Goal: Task Accomplishment & Management: Use online tool/utility

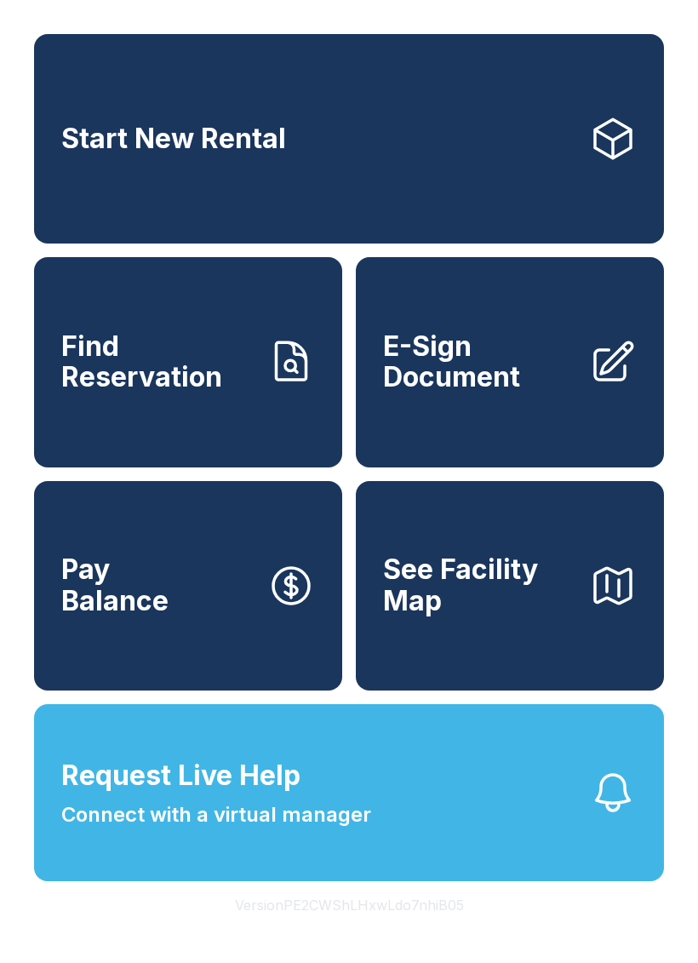
click at [511, 382] on span "E-Sign Document" at bounding box center [479, 362] width 193 height 62
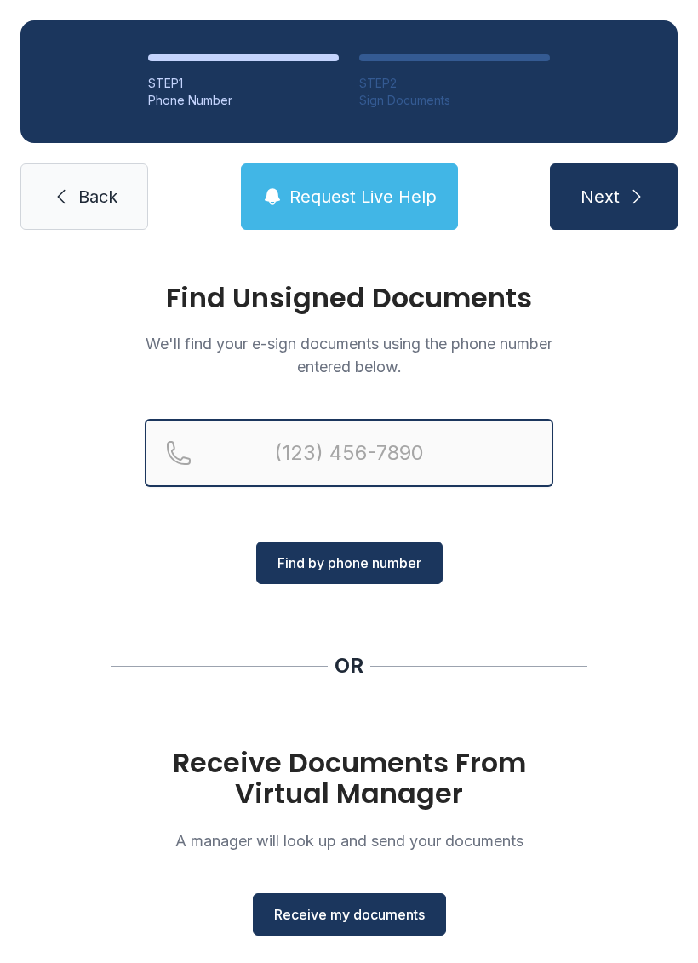
click at [375, 446] on input "Reservation phone number" at bounding box center [349, 453] width 409 height 68
type input "[PHONE_NUMBER]"
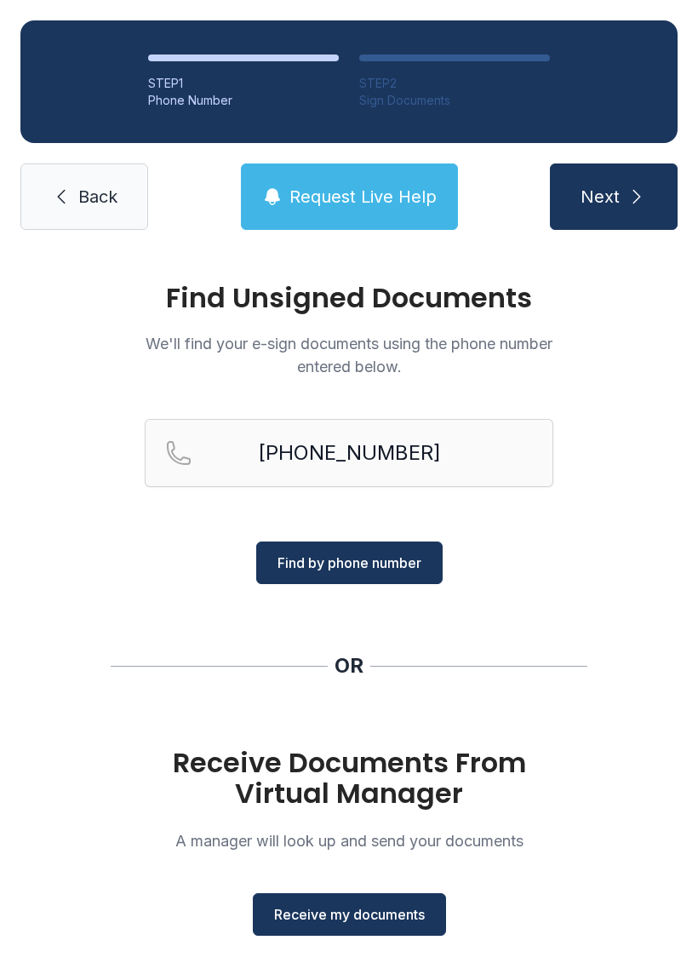
click at [376, 570] on span "Find by phone number" at bounding box center [350, 563] width 144 height 20
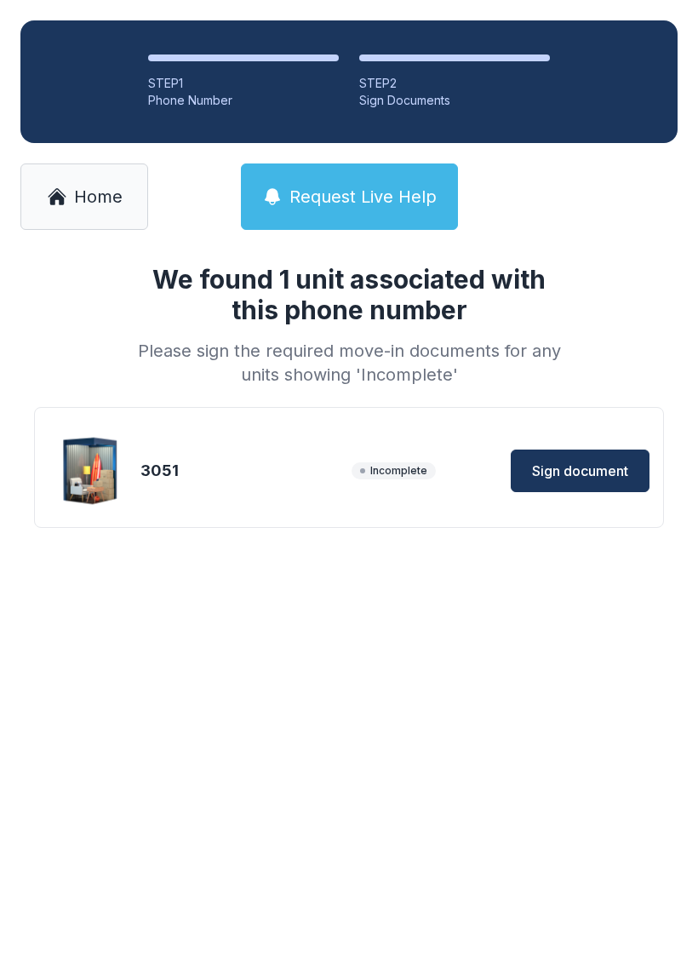
click at [578, 469] on span "Sign document" at bounding box center [580, 471] width 96 height 20
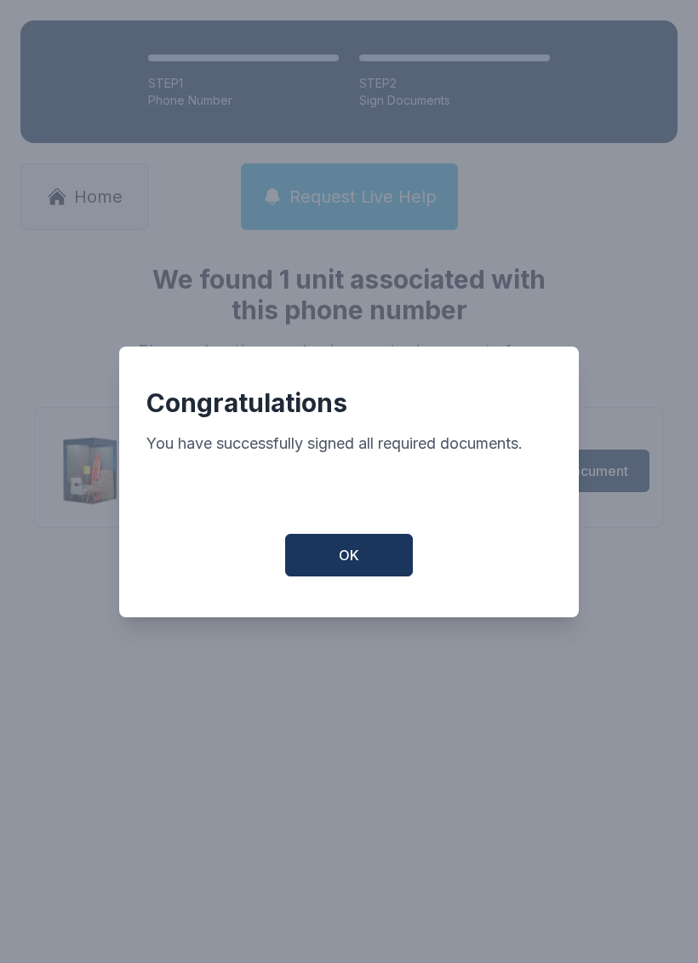
click at [369, 546] on button "OK" at bounding box center [349, 555] width 128 height 43
